Goal: Task Accomplishment & Management: Manage account settings

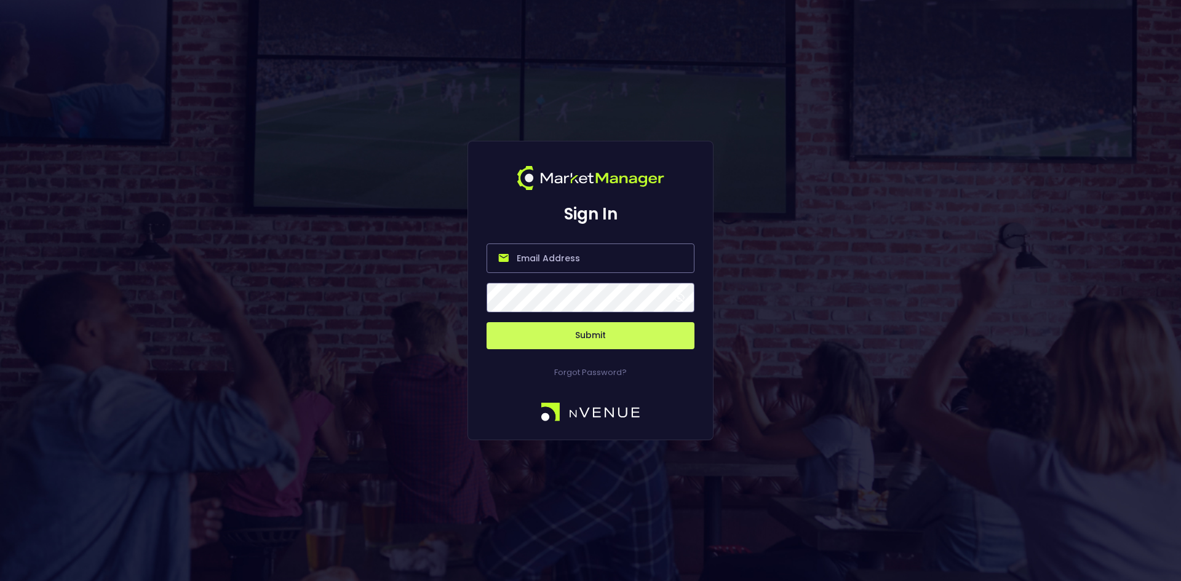
click at [512, 252] on input "email" at bounding box center [590, 258] width 208 height 30
type input "[EMAIL_ADDRESS][DOMAIN_NAME]"
click at [486, 322] on button "Submit" at bounding box center [590, 335] width 208 height 27
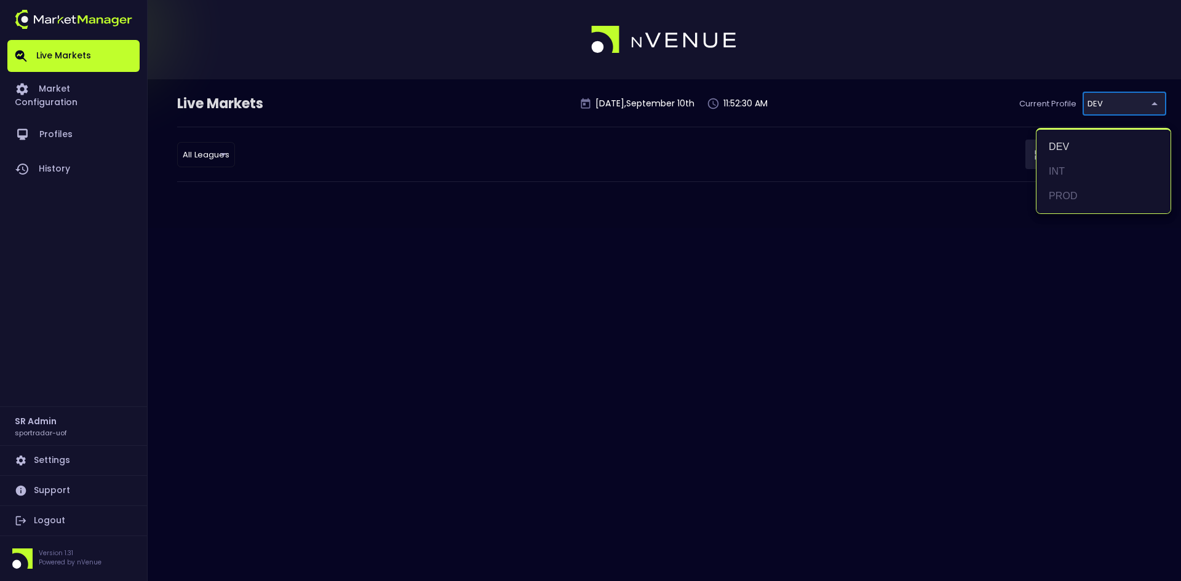
click at [1129, 98] on body "Live Markets Market Configuration Profiles History SR Admin sportradar-uof Sett…" at bounding box center [590, 290] width 1181 height 581
click at [1061, 191] on li "PROD" at bounding box center [1103, 196] width 134 height 25
type input "92faa2e0-1ff4-4d95-aa8e-9001997e8080"
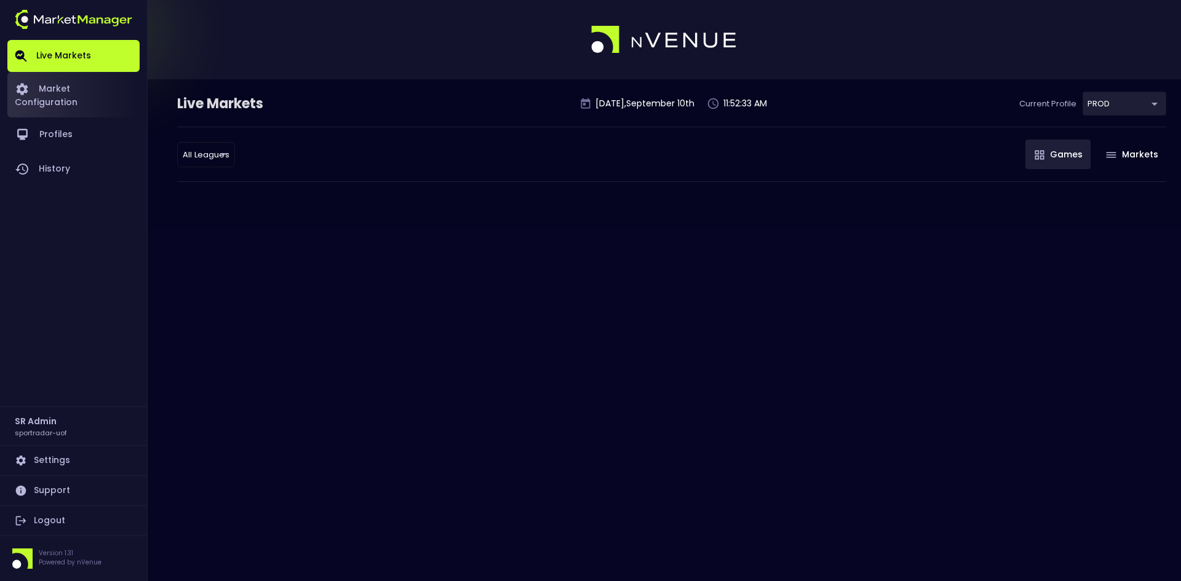
click at [94, 85] on link "Market Configuration" at bounding box center [73, 94] width 132 height 45
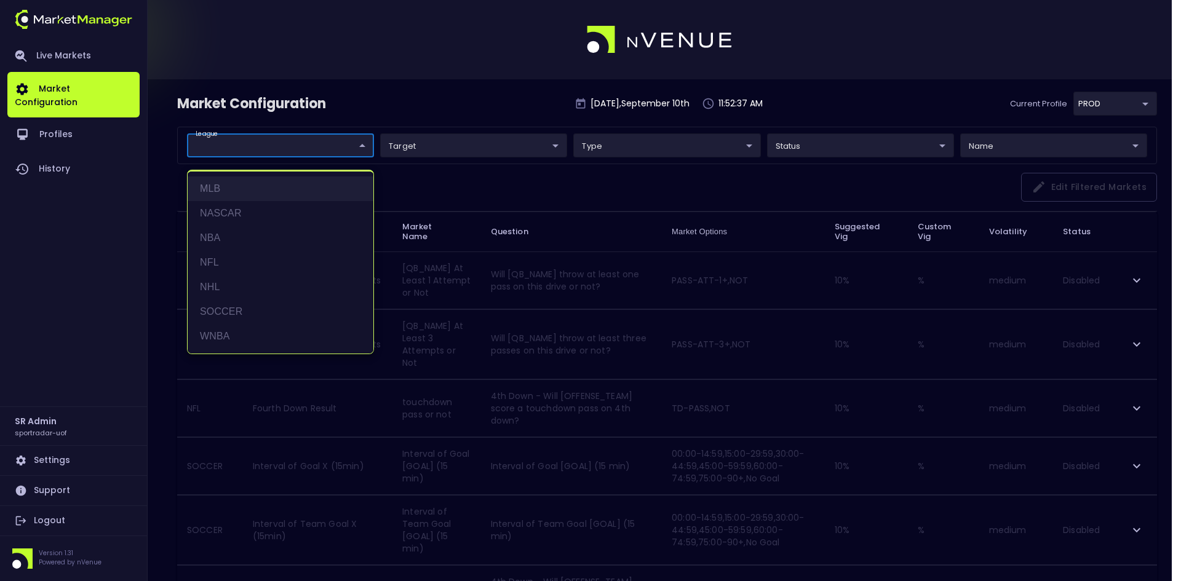
click at [220, 193] on li "MLB" at bounding box center [281, 188] width 186 height 25
type input "MLB"
click at [491, 190] on div at bounding box center [590, 290] width 1181 height 581
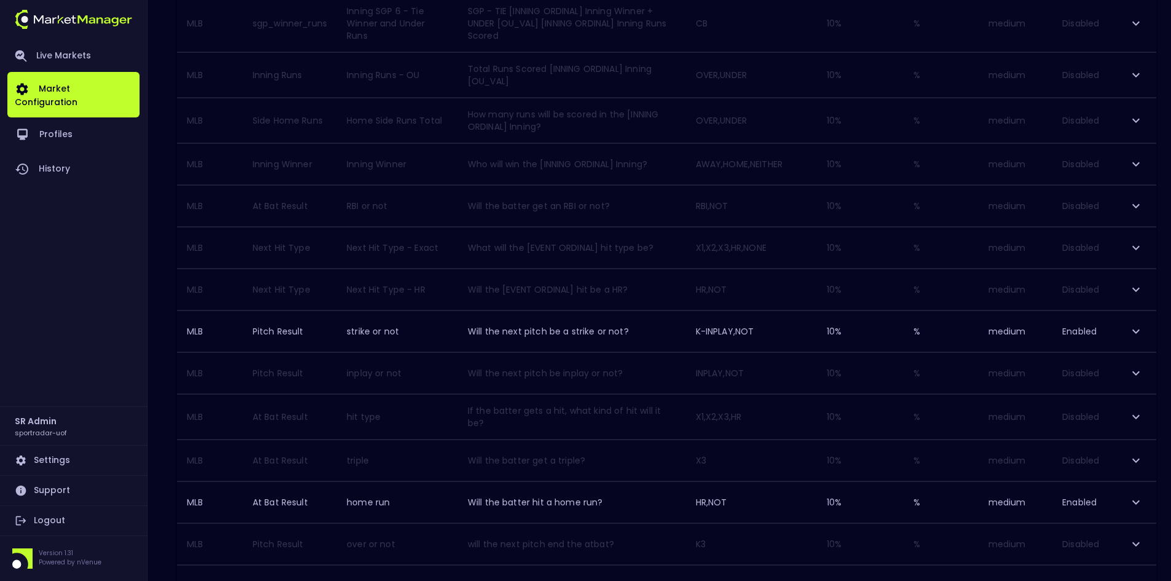
scroll to position [888, 0]
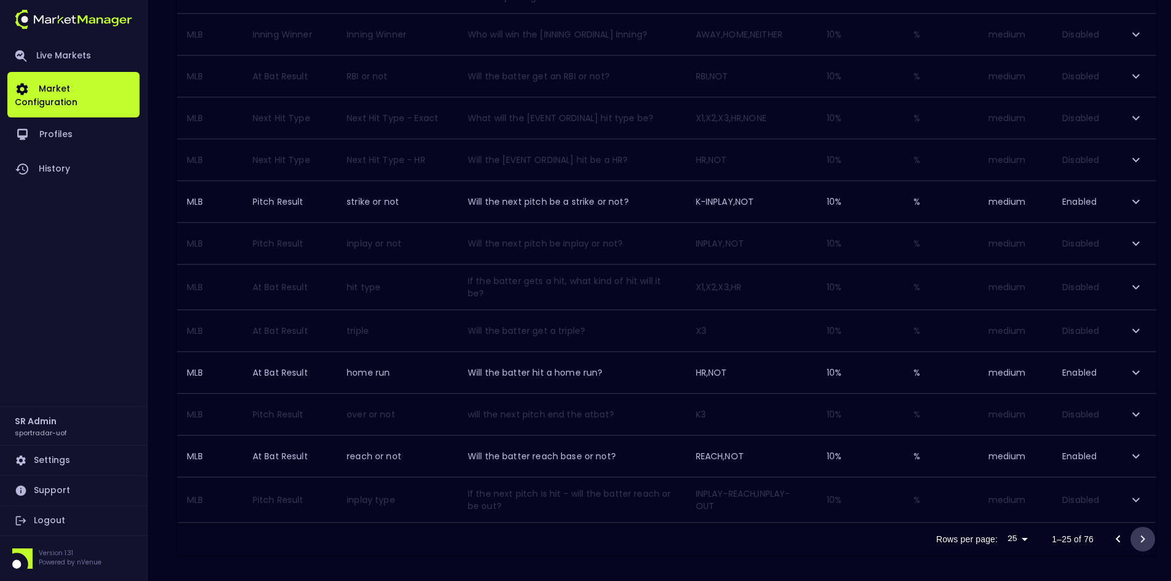
click at [1145, 536] on icon "Go to next page" at bounding box center [1143, 539] width 15 height 15
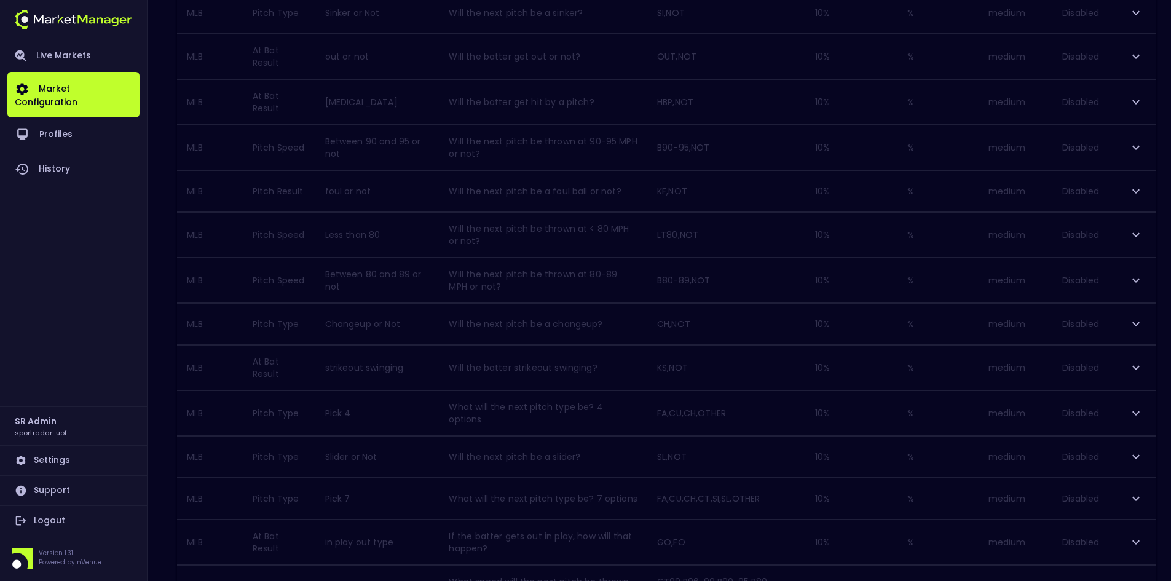
scroll to position [833, 0]
click at [1144, 534] on icon "Go to next page" at bounding box center [1143, 539] width 15 height 15
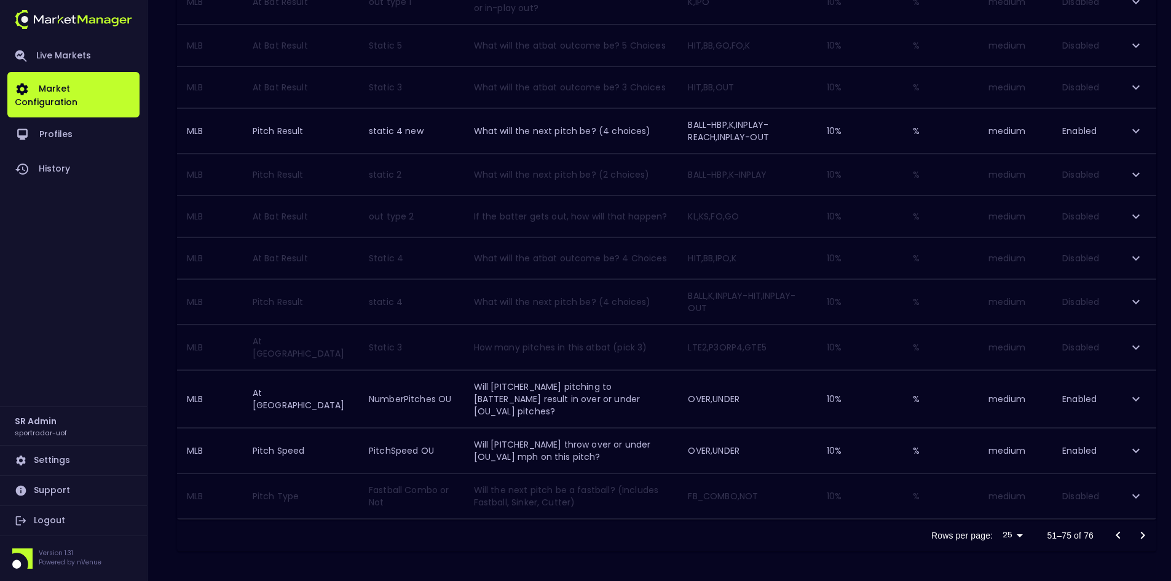
scroll to position [848, 0]
click at [1137, 458] on icon "expand row" at bounding box center [1136, 450] width 15 height 15
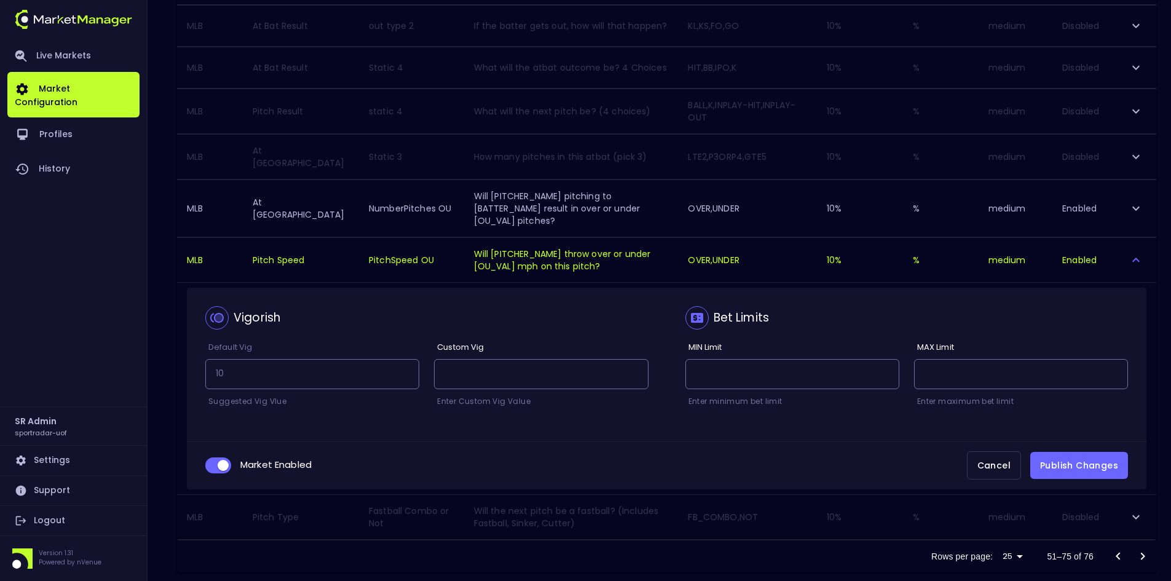
scroll to position [1032, 0]
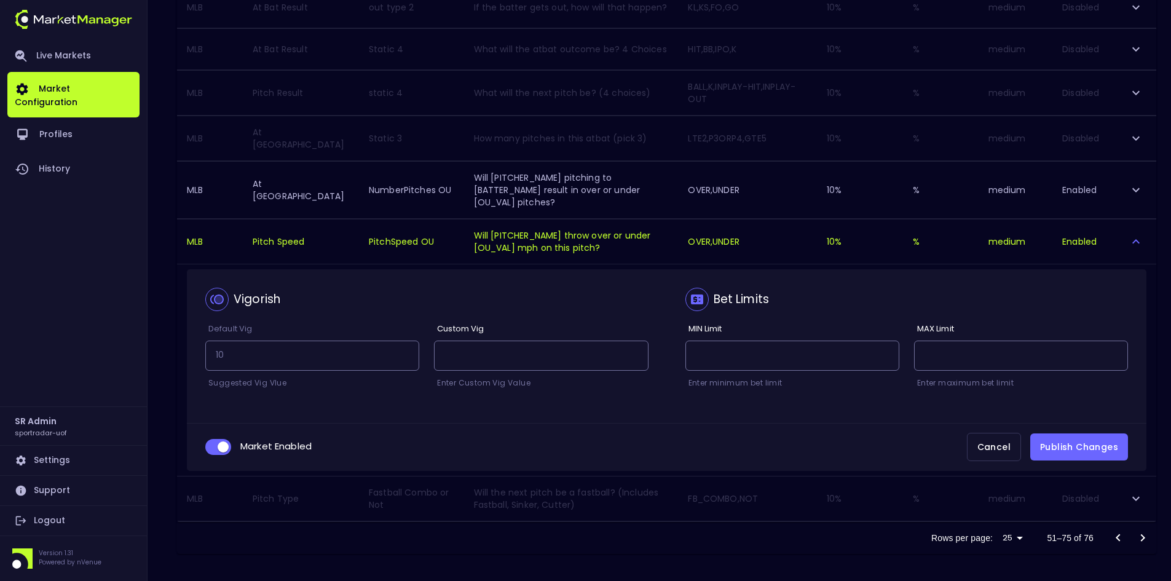
click at [213, 453] on input "collapsible table" at bounding box center [223, 446] width 33 height 11
checkbox input "false"
click at [1083, 461] on button "Publish Changes" at bounding box center [1080, 447] width 98 height 28
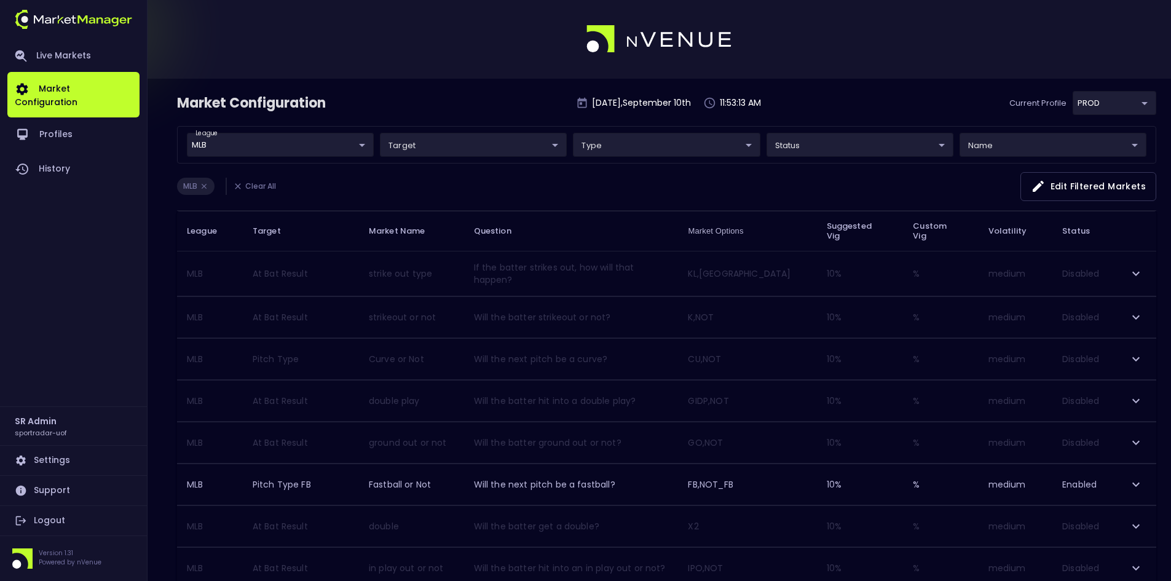
scroll to position [0, 0]
